Goal: Find contact information: Find contact information

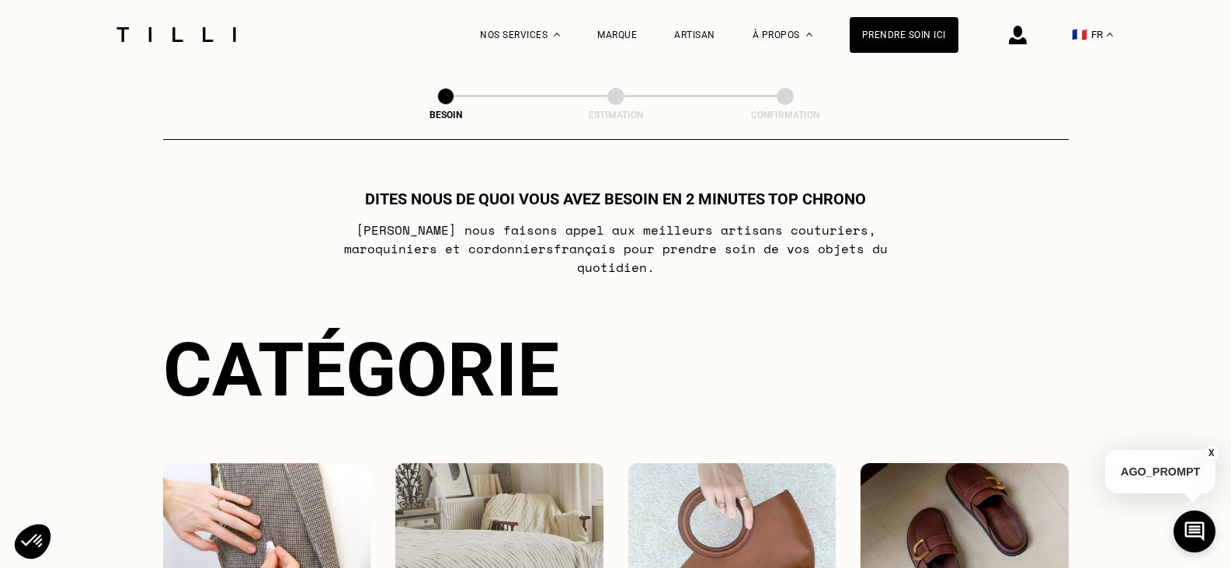
select select "FR"
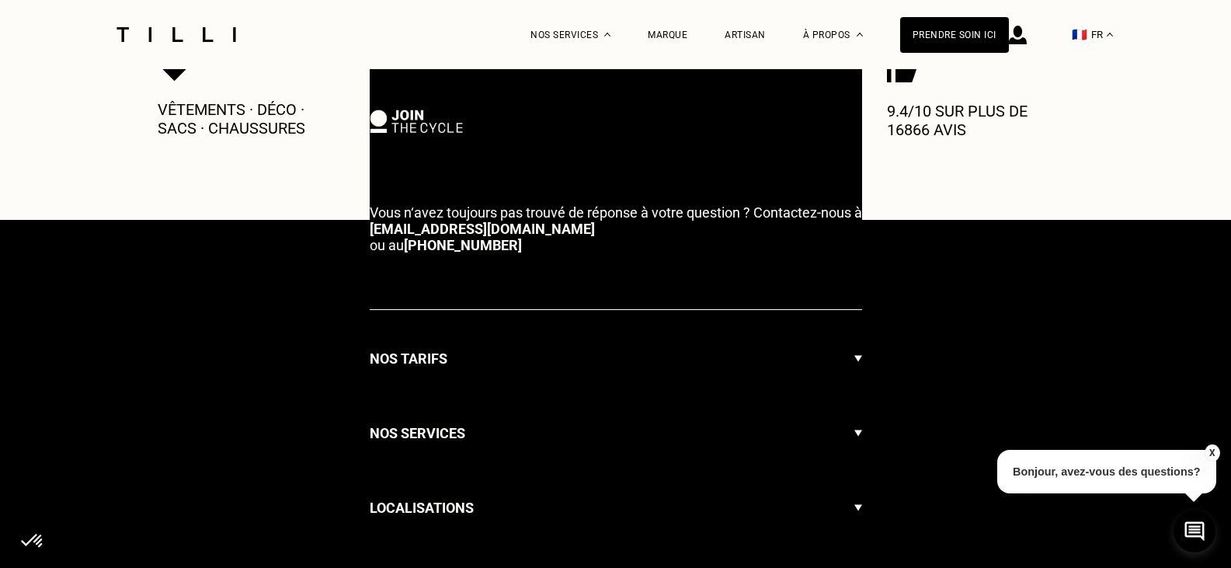
scroll to position [833, 0]
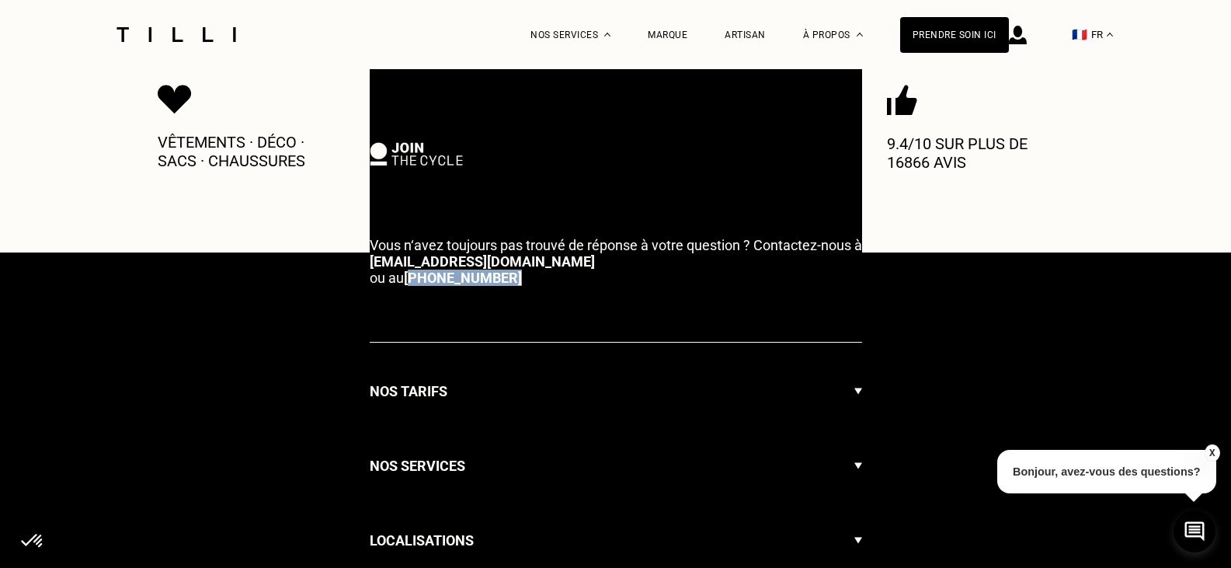
drag, startPoint x: 520, startPoint y: 259, endPoint x: 418, endPoint y: 263, distance: 101.9
click at [418, 263] on p "Vous n‘avez toujours pas trouvé de réponse à votre question ? Contactez-nous à …" at bounding box center [616, 261] width 492 height 49
drag, startPoint x: 541, startPoint y: 273, endPoint x: 417, endPoint y: 258, distance: 124.4
click at [417, 258] on div "Vous n‘avez toujours pas trouvé de réponse à votre question ? Contactez-nous à …" at bounding box center [616, 573] width 492 height 785
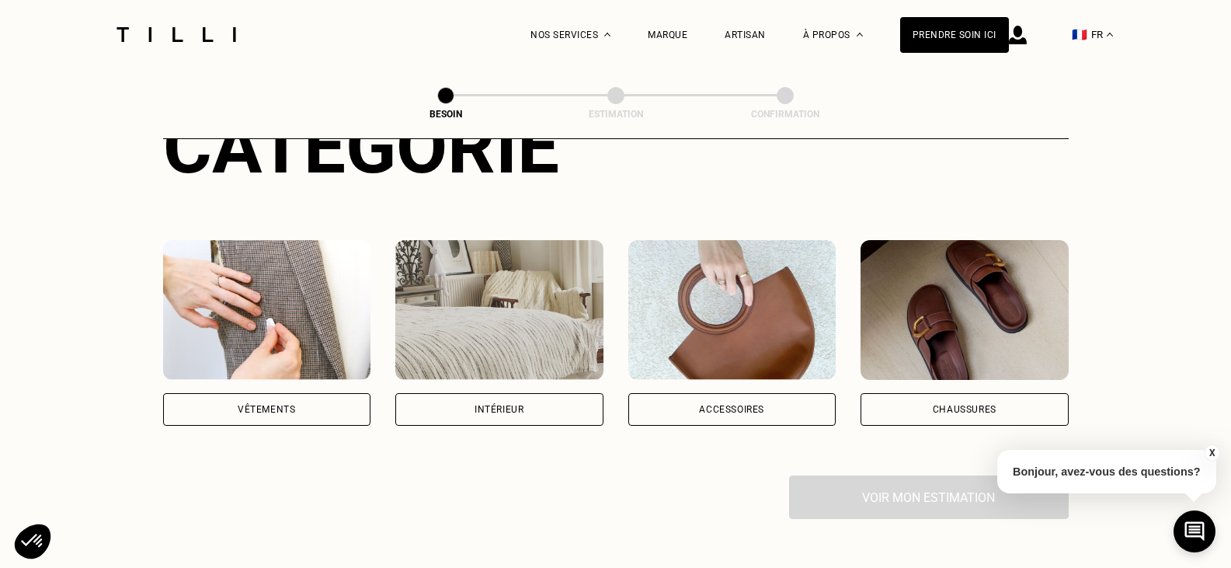
scroll to position [0, 0]
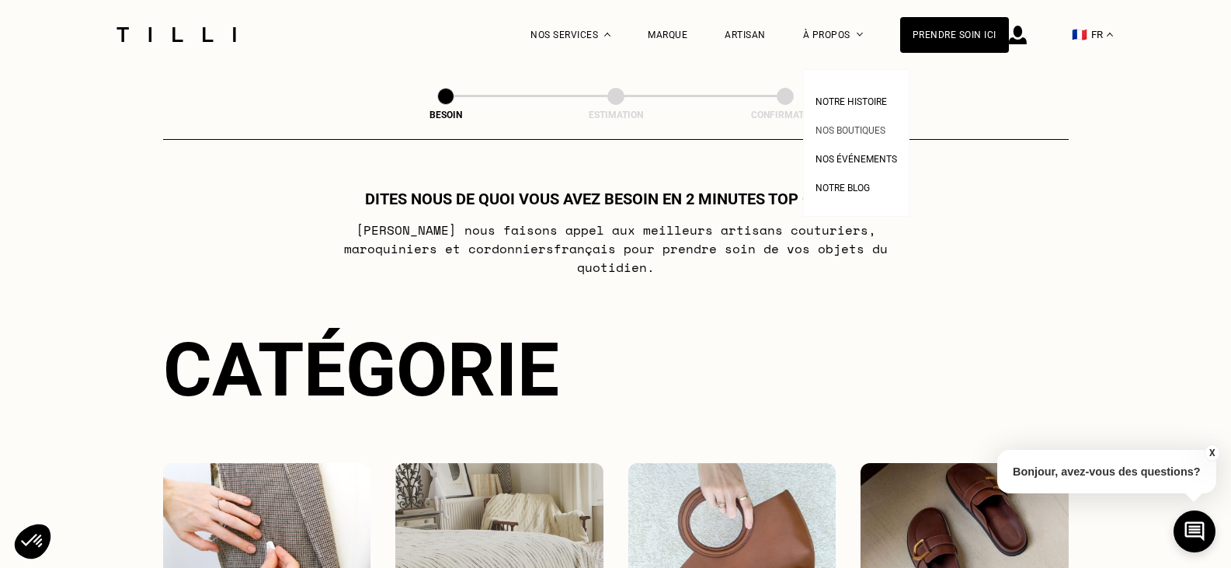
click at [853, 128] on span "Nos boutiques" at bounding box center [851, 130] width 70 height 11
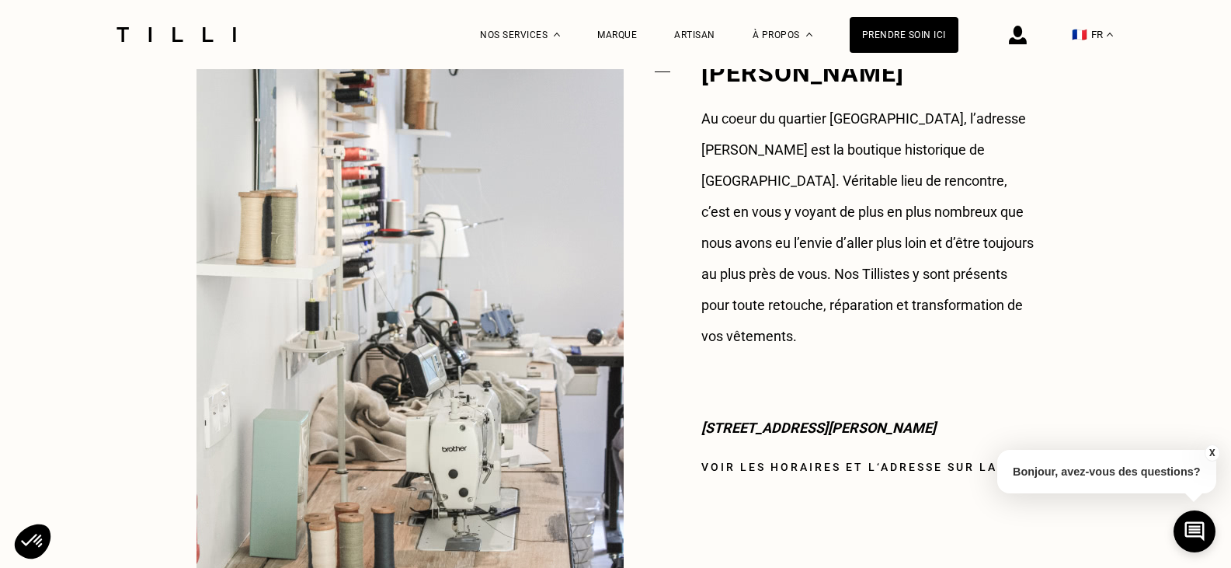
scroll to position [1261, 0]
drag, startPoint x: 920, startPoint y: 397, endPoint x: 694, endPoint y: 405, distance: 226.2
click at [694, 405] on div "Henry Monnier Au coeur du quartier Saint-Georges, l’adresse Henry Monnier est l…" at bounding box center [616, 315] width 839 height 549
copy p "1 rue Henry Monnier, 75009 Paris"
click at [193, 37] on img at bounding box center [176, 34] width 130 height 15
